Goal: Task Accomplishment & Management: Use online tool/utility

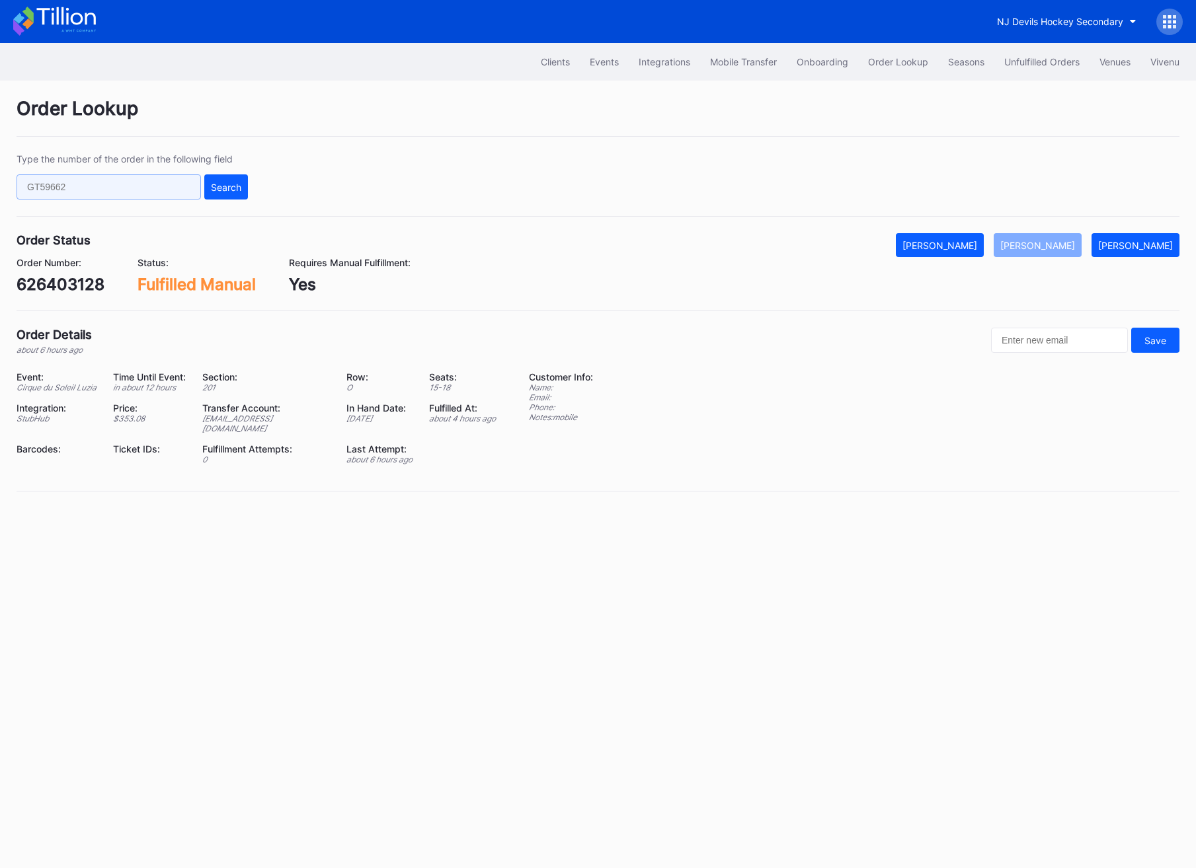
click at [63, 189] on input "text" at bounding box center [109, 186] width 184 height 25
paste input "626417078"
type input "626417078"
click at [227, 180] on button "Search" at bounding box center [226, 186] width 44 height 25
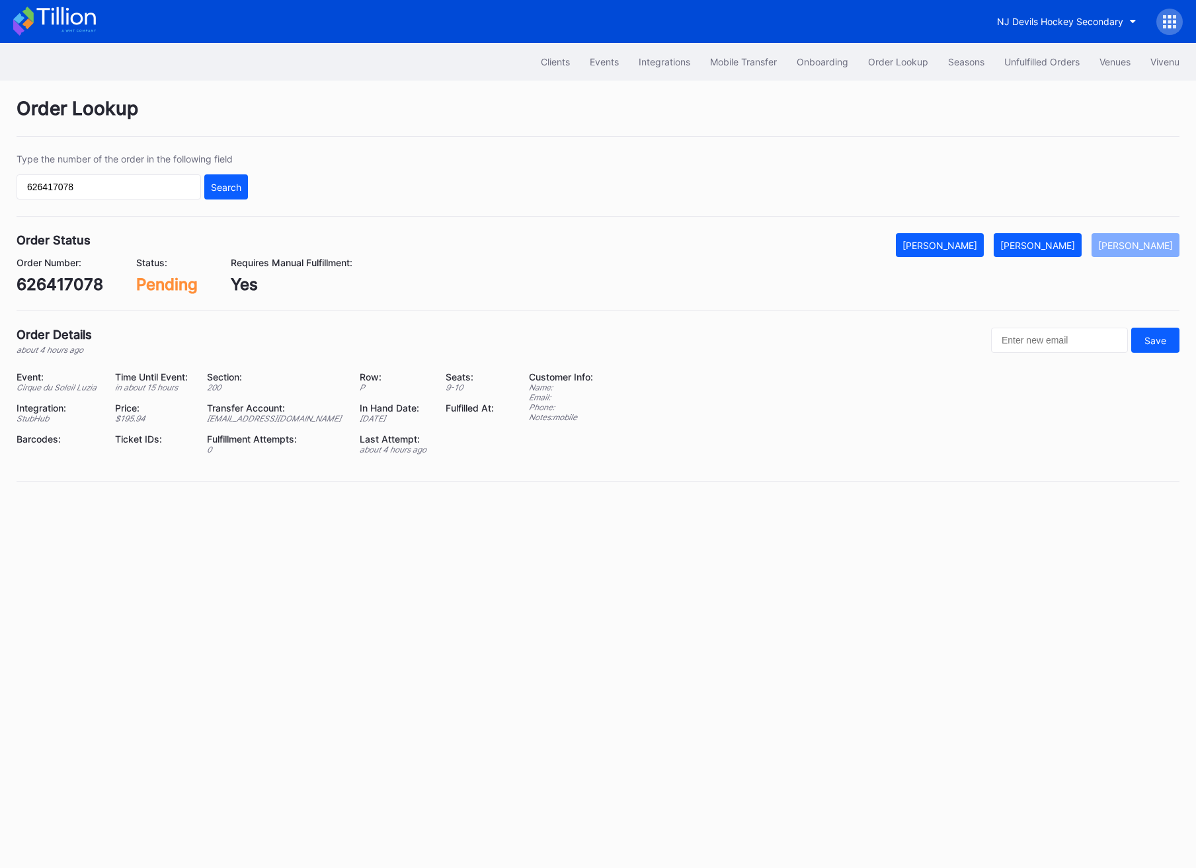
click at [307, 421] on div "[EMAIL_ADDRESS][DOMAIN_NAME]" at bounding box center [275, 419] width 136 height 10
copy div "[EMAIL_ADDRESS][DOMAIN_NAME]"
click at [1069, 238] on button "[PERSON_NAME]" at bounding box center [1037, 245] width 88 height 24
